Goal: Task Accomplishment & Management: Use online tool/utility

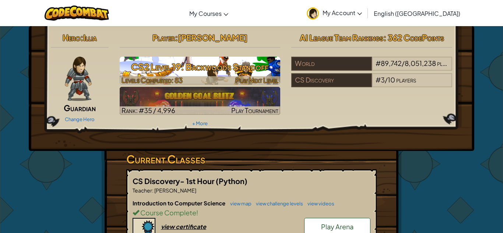
click at [227, 72] on h3 "CS2 Level 19: Backwoods Standoff" at bounding box center [200, 67] width 161 height 17
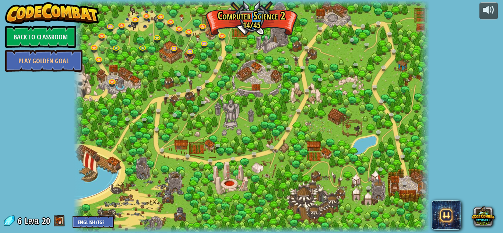
drag, startPoint x: 128, startPoint y: 102, endPoint x: 312, endPoint y: 134, distance: 186.5
click at [312, 134] on div at bounding box center [251, 116] width 356 height 233
drag, startPoint x: 391, startPoint y: 107, endPoint x: 306, endPoint y: -1, distance: 137.7
click at [306, 0] on html "powered by Back to Classroom Play Golden Goal 8. Picnic Buster Protect the picn…" at bounding box center [251, 0] width 503 height 0
